Goal: Task Accomplishment & Management: Complete application form

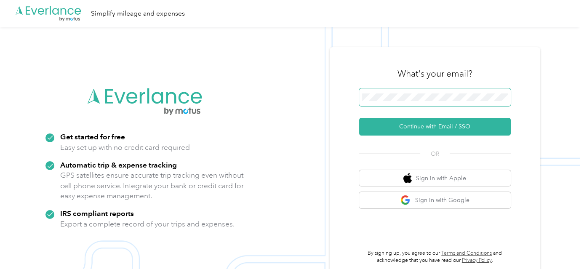
click at [459, 92] on span at bounding box center [435, 97] width 152 height 18
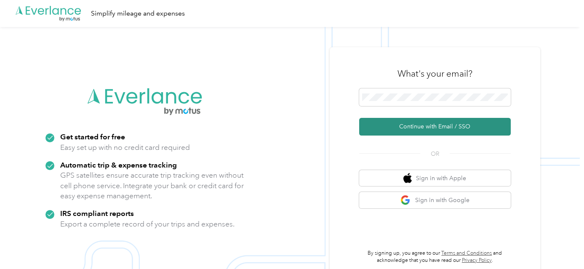
click at [437, 132] on button "Continue with Email / SSO" at bounding box center [435, 127] width 152 height 18
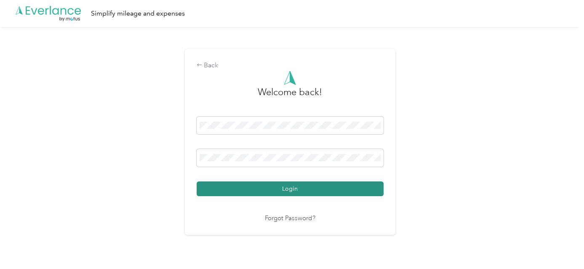
click at [339, 187] on button "Login" at bounding box center [290, 189] width 187 height 15
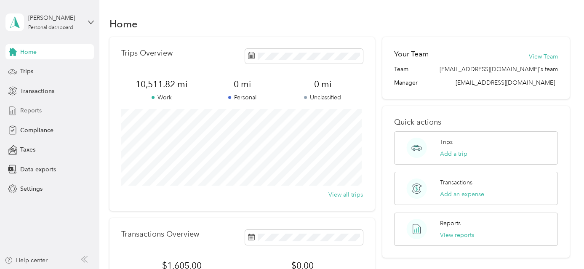
click at [28, 113] on span "Reports" at bounding box center [30, 110] width 21 height 9
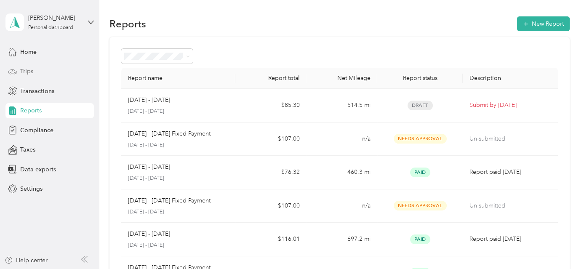
click at [27, 72] on span "Trips" at bounding box center [26, 71] width 13 height 9
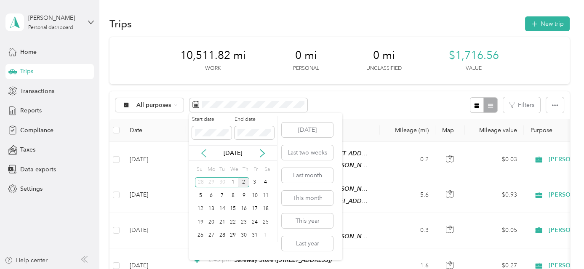
click at [204, 153] on icon at bounding box center [204, 153] width 8 height 8
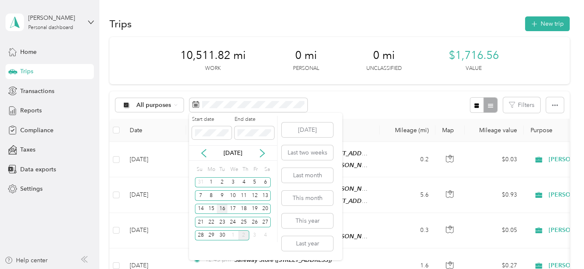
click at [222, 209] on div "16" at bounding box center [222, 209] width 11 height 11
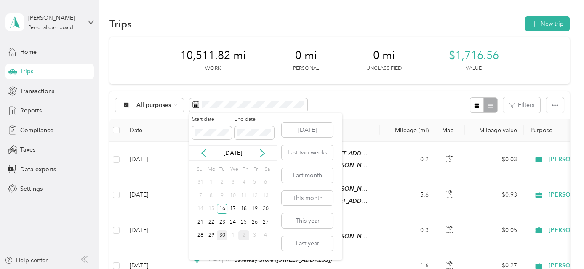
click at [222, 237] on div "30" at bounding box center [222, 235] width 11 height 11
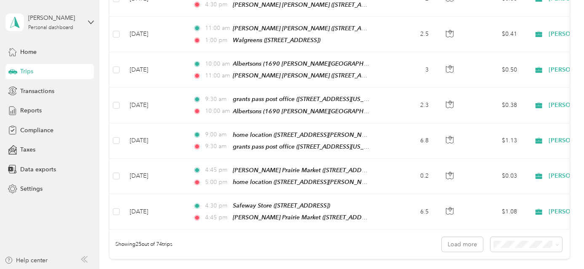
scroll to position [887, 0]
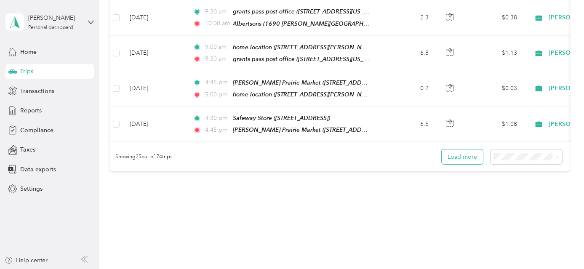
click at [462, 150] on button "Load more" at bounding box center [462, 157] width 41 height 15
click at [463, 150] on button "Load more" at bounding box center [462, 157] width 41 height 15
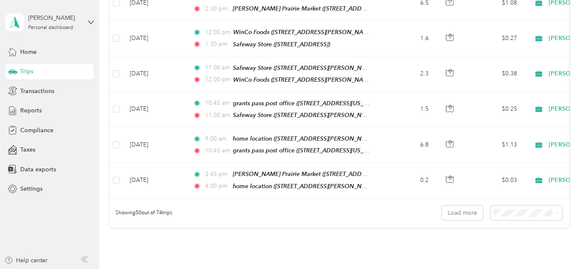
scroll to position [1751, 0]
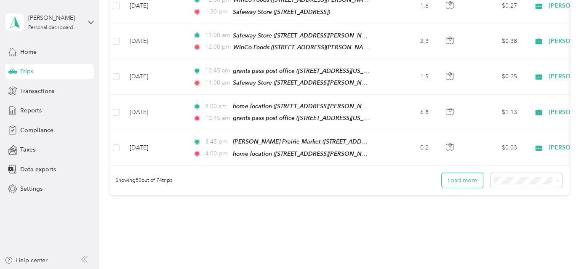
click at [460, 173] on button "Load more" at bounding box center [462, 180] width 41 height 15
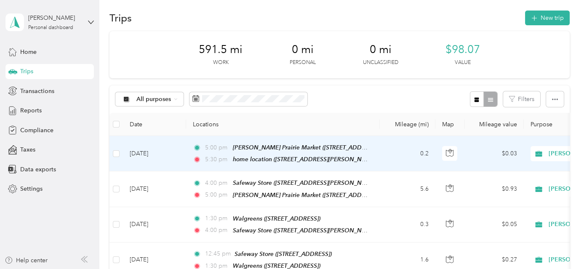
scroll to position [0, 0]
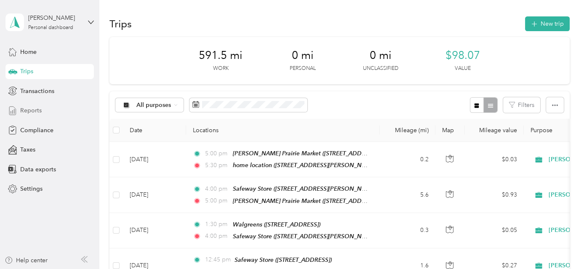
click at [34, 108] on span "Reports" at bounding box center [30, 110] width 21 height 9
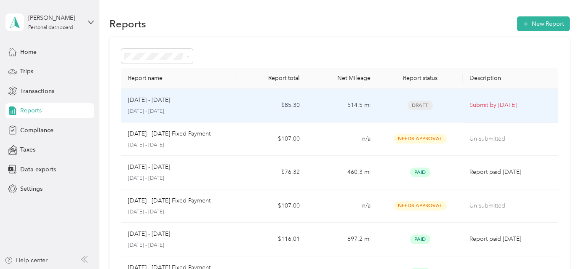
click at [224, 106] on div "[DATE] - [DATE] [DATE] - [DATE]" at bounding box center [178, 106] width 100 height 20
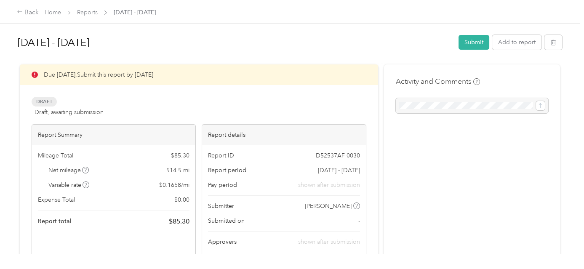
click at [284, 248] on div "Report ID D52537AF-0030 Report period [DATE] - [DATE] Pay period shown after su…" at bounding box center [283, 201] width 163 height 113
click at [474, 45] on button "Submit" at bounding box center [474, 42] width 31 height 15
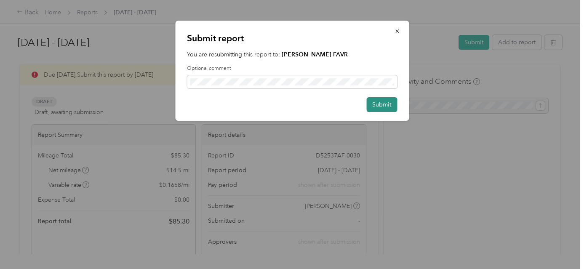
click at [381, 106] on button "Submit" at bounding box center [382, 104] width 31 height 15
